Goal: Task Accomplishment & Management: Complete application form

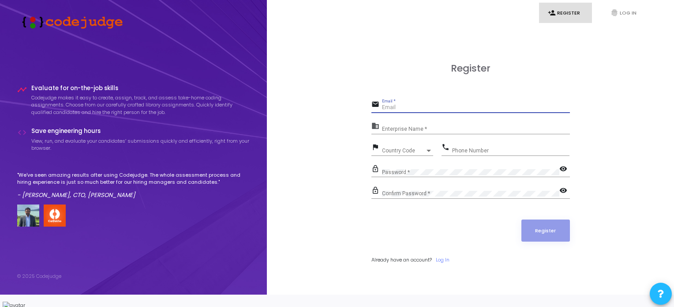
click at [425, 111] on input "Email *" at bounding box center [476, 108] width 188 height 6
type input "[EMAIL_ADDRESS][DOMAIN_NAME]"
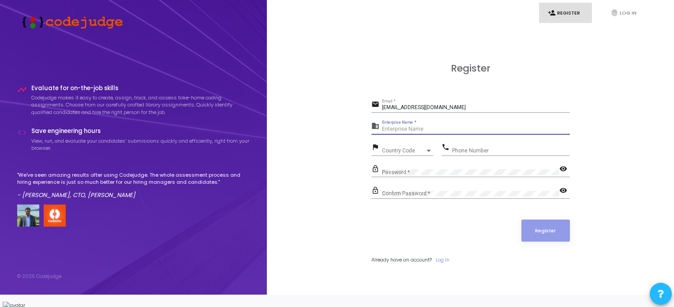
click at [414, 132] on input "Enterprise Name *" at bounding box center [476, 129] width 188 height 6
click at [411, 177] on div "Password *" at bounding box center [470, 170] width 177 height 14
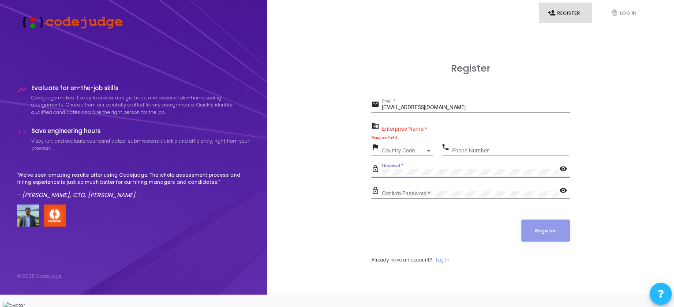
click at [400, 152] on div "Country Code Country Code" at bounding box center [407, 149] width 51 height 14
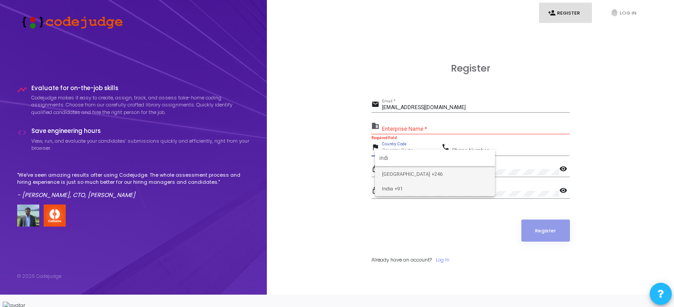
type input "indi"
click at [400, 191] on span "India +91" at bounding box center [435, 188] width 106 height 15
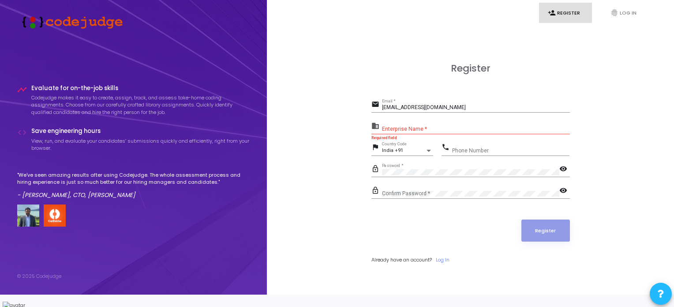
click at [562, 174] on mat-icon "visibility" at bounding box center [564, 169] width 11 height 11
click at [563, 194] on mat-icon "visibility" at bounding box center [564, 191] width 11 height 11
click at [425, 129] on div "Enterprise Name *" at bounding box center [476, 127] width 188 height 14
paste input "Payoneer"
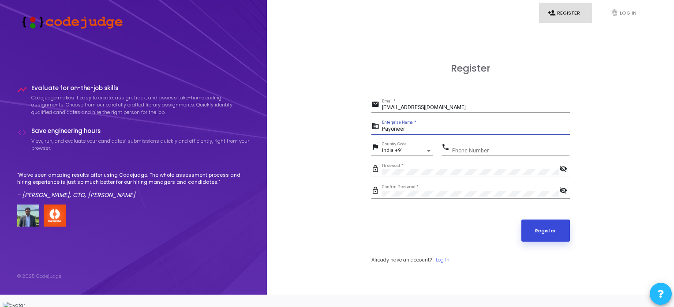
type input "Payoneer"
click at [528, 239] on button "Register" at bounding box center [545, 230] width 49 height 22
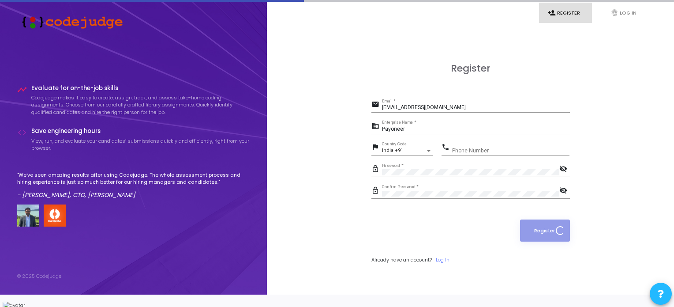
click at [465, 153] on input "Phone Number" at bounding box center [510, 150] width 117 height 6
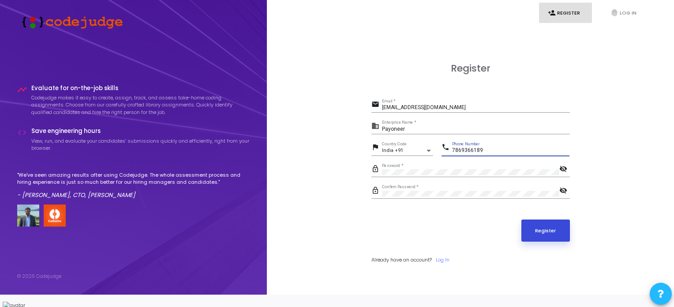
type input "7869366189"
click at [536, 236] on button "Register" at bounding box center [545, 230] width 49 height 22
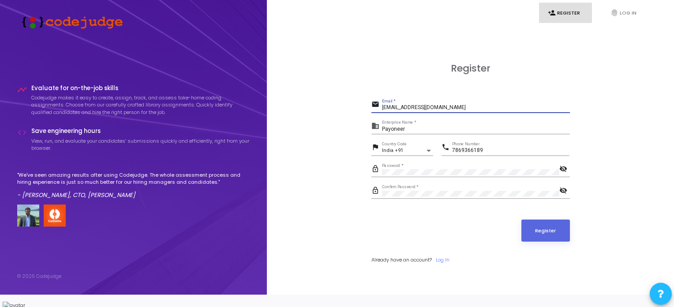
drag, startPoint x: 449, startPoint y: 115, endPoint x: 382, endPoint y: 113, distance: 67.5
click at [382, 111] on input "[EMAIL_ADDRESS][DOMAIN_NAME]" at bounding box center [476, 108] width 188 height 6
click at [453, 236] on div "Register" at bounding box center [470, 230] width 198 height 22
drag, startPoint x: 423, startPoint y: 135, endPoint x: 351, endPoint y: 133, distance: 72.3
click at [351, 133] on div "Register email [EMAIL_ADDRESS][DOMAIN_NAME] Email * business Payoneer Enterpris…" at bounding box center [471, 173] width 388 height 294
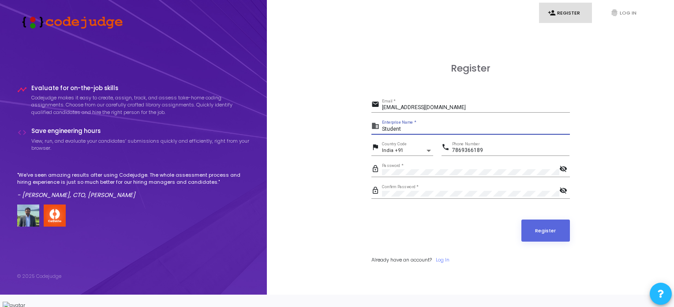
type input "Student"
click at [521, 219] on button "Register" at bounding box center [545, 230] width 49 height 22
drag, startPoint x: 428, startPoint y: 130, endPoint x: 343, endPoint y: 140, distance: 85.7
click at [343, 140] on div "Register email [EMAIL_ADDRESS][DOMAIN_NAME] Email * business Student Enterprise…" at bounding box center [471, 173] width 388 height 294
drag, startPoint x: 401, startPoint y: 138, endPoint x: 338, endPoint y: 140, distance: 63.1
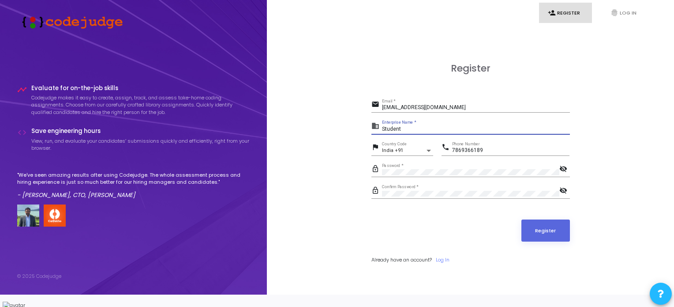
click at [338, 140] on div "Register email [EMAIL_ADDRESS][DOMAIN_NAME] Email * business Student Enterprise…" at bounding box center [471, 173] width 388 height 294
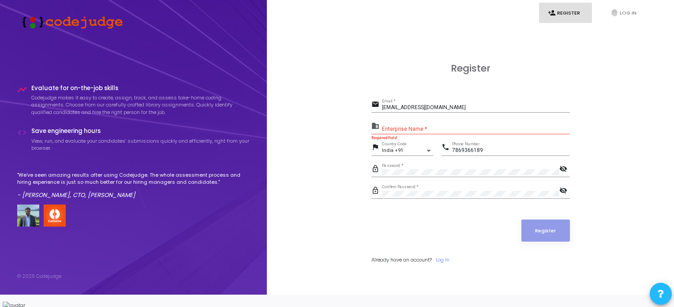
click at [422, 132] on div "Enterprise Name *" at bounding box center [476, 127] width 188 height 14
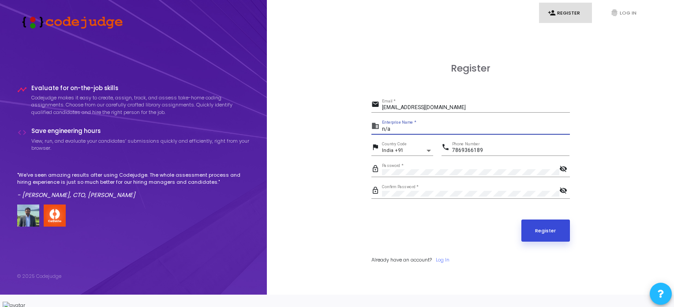
type input "n/a"
click at [537, 235] on button "Register" at bounding box center [545, 230] width 49 height 22
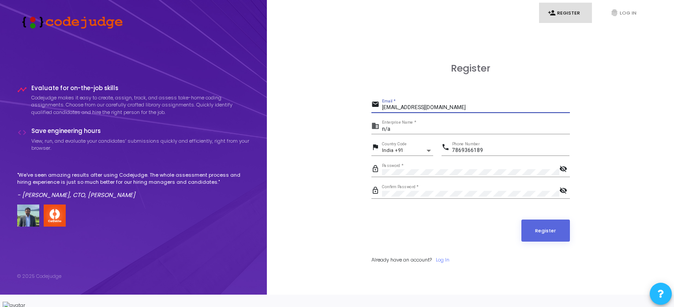
drag, startPoint x: 453, startPoint y: 115, endPoint x: 366, endPoint y: 111, distance: 87.0
click at [366, 111] on div "Register email [EMAIL_ADDRESS][DOMAIN_NAME] Email * business n/a Enterprise Nam…" at bounding box center [471, 173] width 388 height 294
type input "[EMAIL_ADDRESS][DOMAIN_NAME]"
drag, startPoint x: 396, startPoint y: 132, endPoint x: 372, endPoint y: 134, distance: 23.5
click at [372, 134] on div "business n/a Enterprise Name *" at bounding box center [470, 127] width 198 height 14
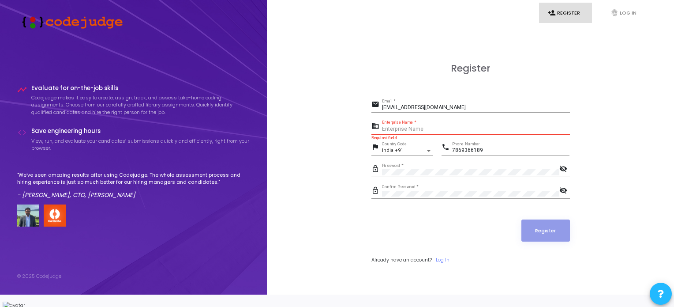
paste input "Payoneer - WFM."
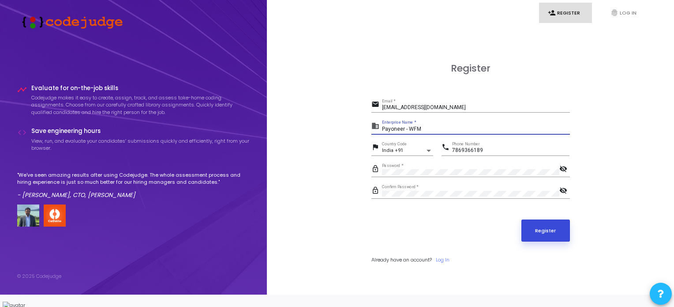
type input "Payoneer - WFM"
click at [549, 238] on button "Register" at bounding box center [545, 230] width 49 height 22
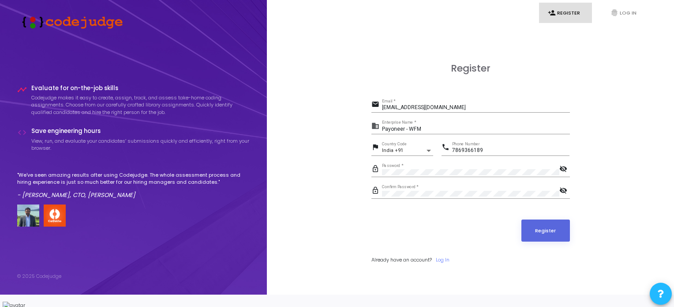
click at [475, 108] on div "[EMAIL_ADDRESS][DOMAIN_NAME] Email *" at bounding box center [476, 106] width 188 height 14
drag, startPoint x: 467, startPoint y: 112, endPoint x: 365, endPoint y: 109, distance: 102.4
click at [365, 109] on div "Register email [EMAIL_ADDRESS][DOMAIN_NAME] Email * business Payoneer - WFM Ent…" at bounding box center [471, 173] width 388 height 294
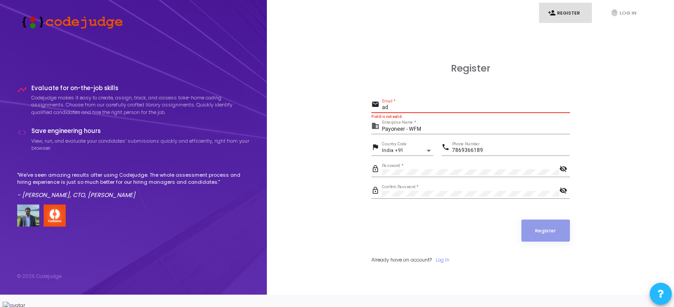
type input "a"
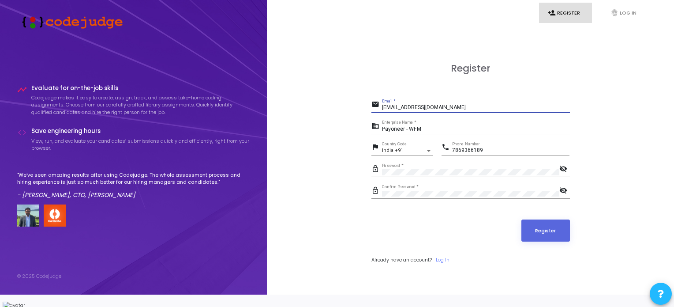
type input "[EMAIL_ADDRESS][DOMAIN_NAME]"
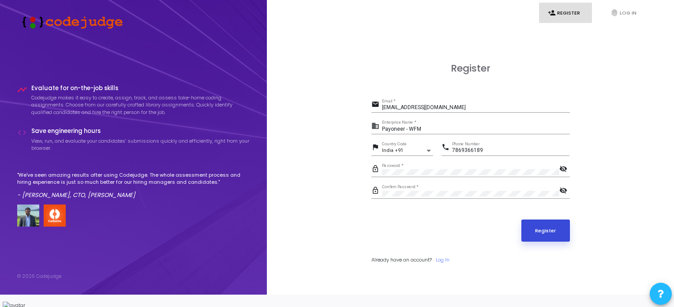
click at [542, 230] on button "Register" at bounding box center [545, 230] width 49 height 22
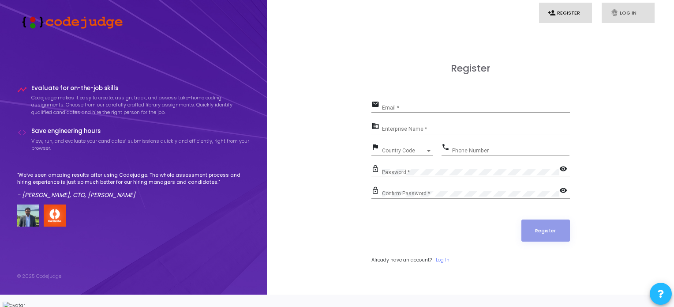
click at [614, 13] on icon "fingerprint" at bounding box center [614, 13] width 8 height 8
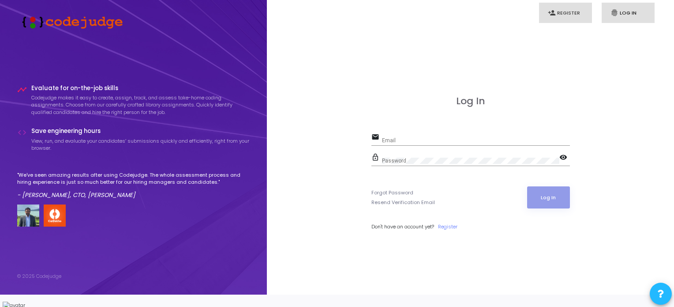
click at [573, 17] on link "person_add Register" at bounding box center [565, 13] width 53 height 21
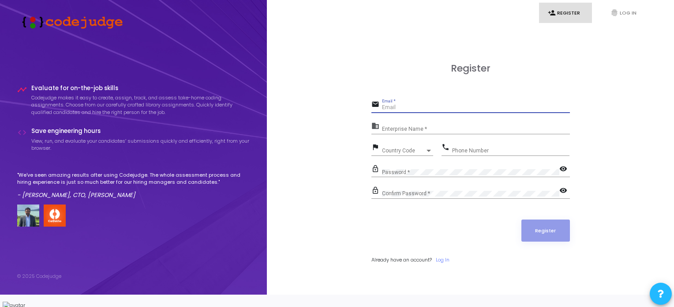
click at [409, 111] on input "Email *" at bounding box center [476, 108] width 188 height 6
paste input "Payoneer"
type input "Payoneer"
click at [442, 263] on link "Log In" at bounding box center [443, 259] width 14 height 7
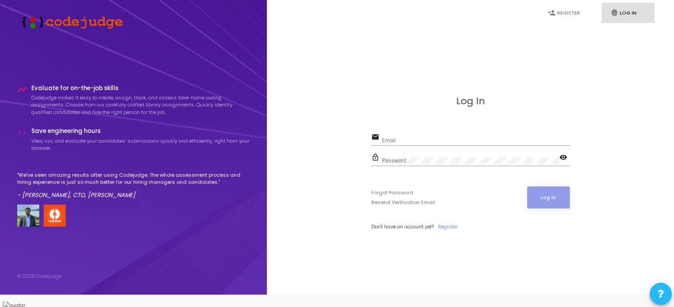
click at [404, 143] on input "Email" at bounding box center [476, 140] width 188 height 6
type input "[EMAIL_ADDRESS][DOMAIN_NAME]"
click at [401, 161] on div "Password" at bounding box center [470, 159] width 177 height 14
click at [451, 159] on div "Password" at bounding box center [470, 159] width 177 height 14
click at [385, 196] on link "Forgot Password" at bounding box center [392, 192] width 42 height 7
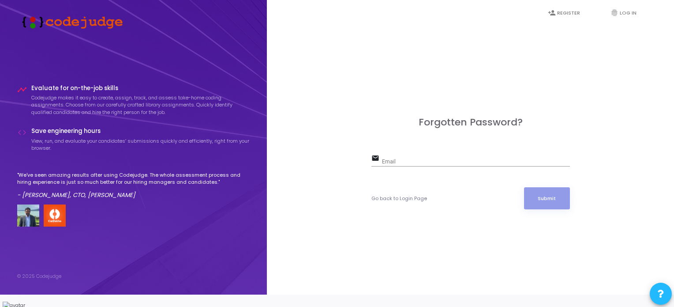
click at [397, 162] on div "Email" at bounding box center [476, 160] width 188 height 14
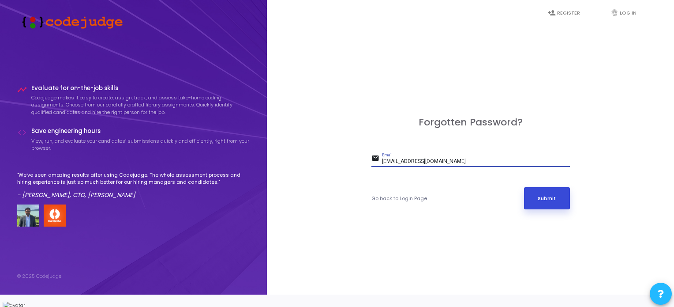
type input "[EMAIL_ADDRESS][DOMAIN_NAME]"
click at [543, 206] on button "Submit" at bounding box center [547, 198] width 46 height 22
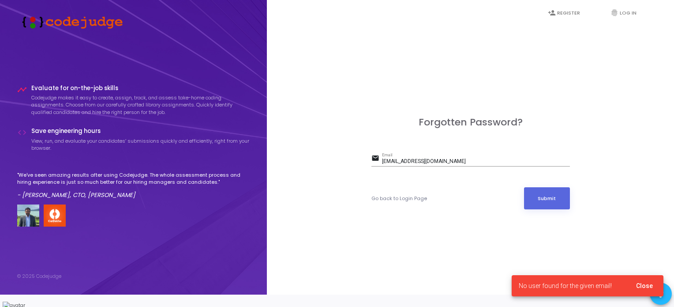
click at [649, 284] on span "Close" at bounding box center [644, 285] width 17 height 7
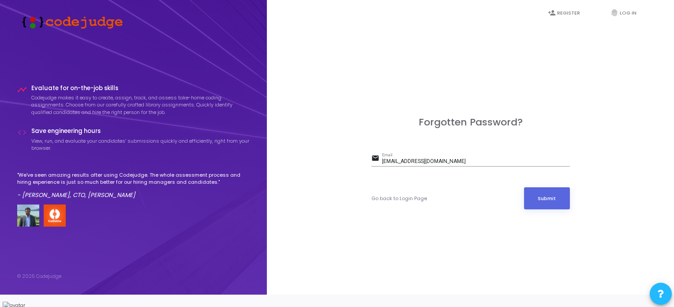
click at [380, 208] on div "Go back to Login Page Submit" at bounding box center [470, 198] width 198 height 22
click at [381, 202] on link "Go back to Login Page" at bounding box center [399, 197] width 56 height 7
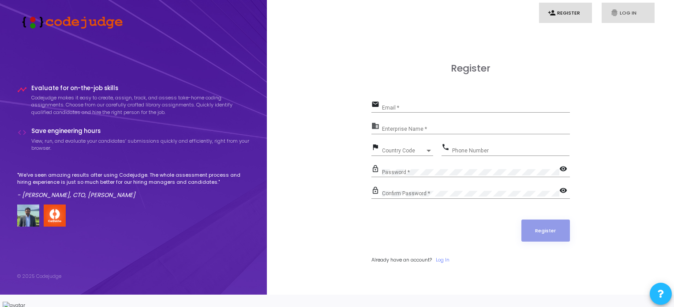
click at [622, 11] on link "fingerprint Log In" at bounding box center [628, 13] width 53 height 21
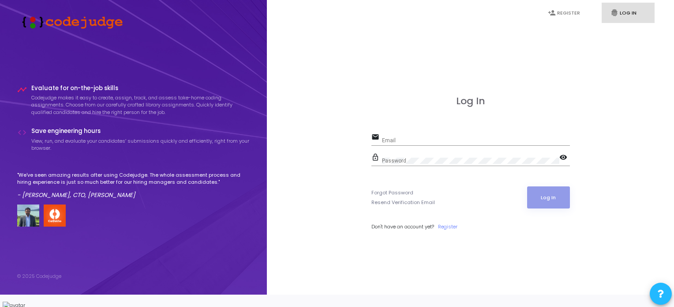
click at [414, 151] on div "email Email" at bounding box center [470, 141] width 198 height 20
click at [565, 6] on link "person_add Register" at bounding box center [565, 13] width 53 height 21
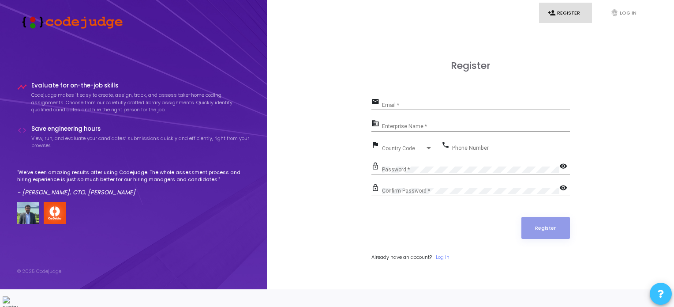
click at [666, 292] on button at bounding box center [661, 293] width 22 height 22
click at [660, 261] on icon at bounding box center [661, 264] width 6 height 6
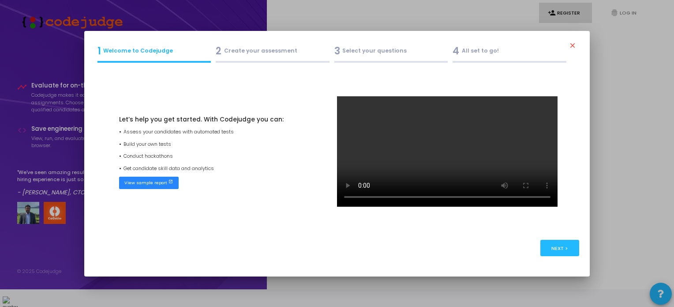
click at [396, 54] on div "3 Select your questions" at bounding box center [391, 51] width 114 height 15
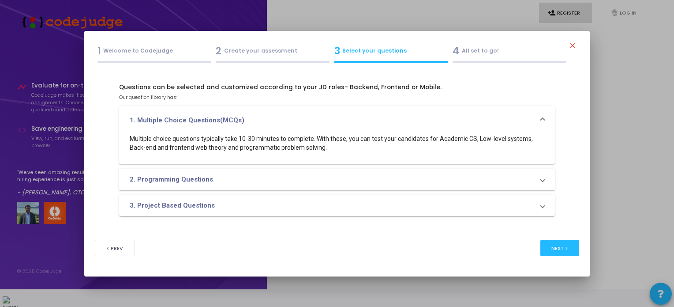
click at [155, 53] on div "1 Welcome to Codejudge" at bounding box center [154, 51] width 114 height 15
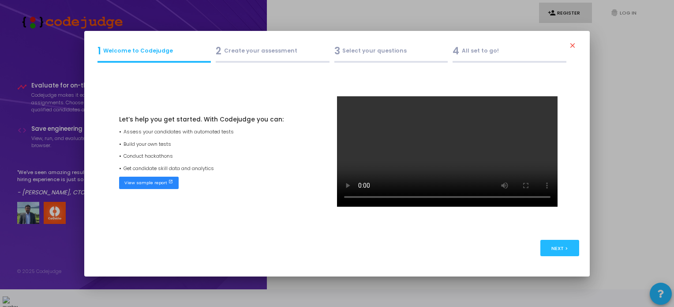
click at [259, 49] on div "2 Create your assessment" at bounding box center [273, 51] width 114 height 15
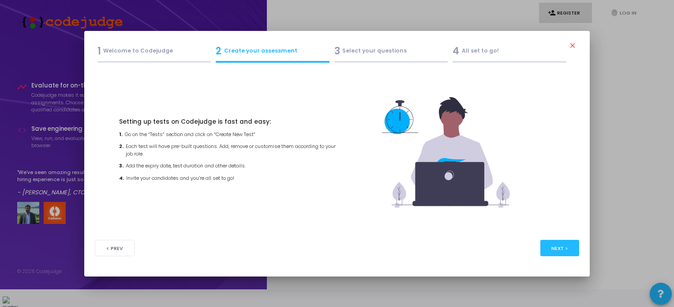
click at [506, 52] on div "4 All set to go!" at bounding box center [509, 51] width 114 height 15
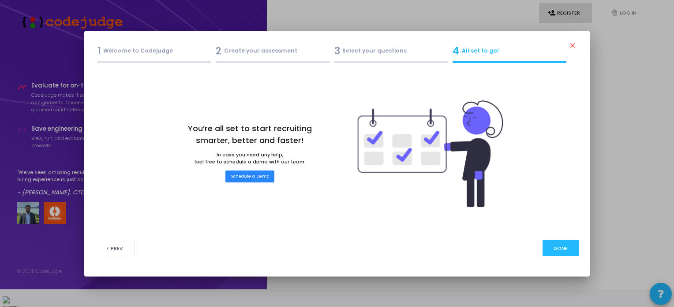
click at [572, 44] on mat-icon "close" at bounding box center [573, 46] width 11 height 11
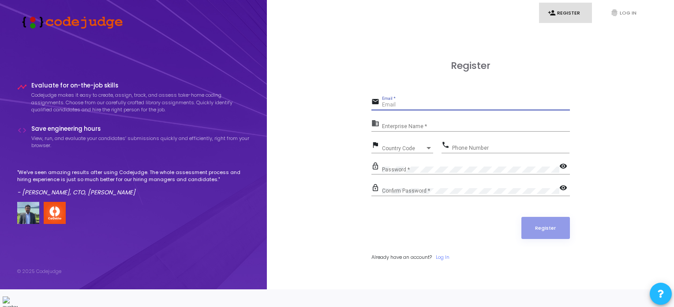
click at [402, 108] on input "Email *" at bounding box center [476, 105] width 188 height 6
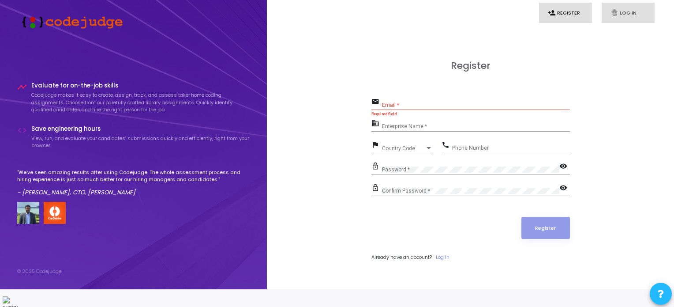
click at [614, 12] on icon "fingerprint" at bounding box center [614, 13] width 8 height 8
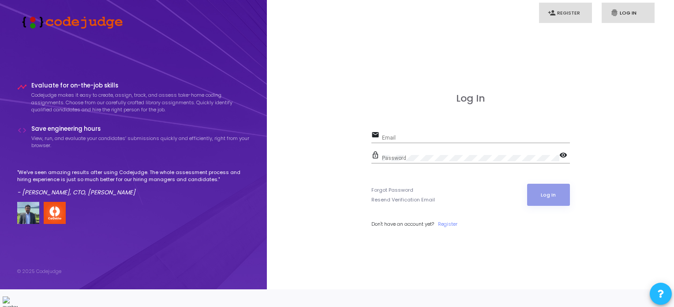
click at [559, 22] on link "person_add Register" at bounding box center [565, 13] width 53 height 21
